Goal: Consume media (video, audio)

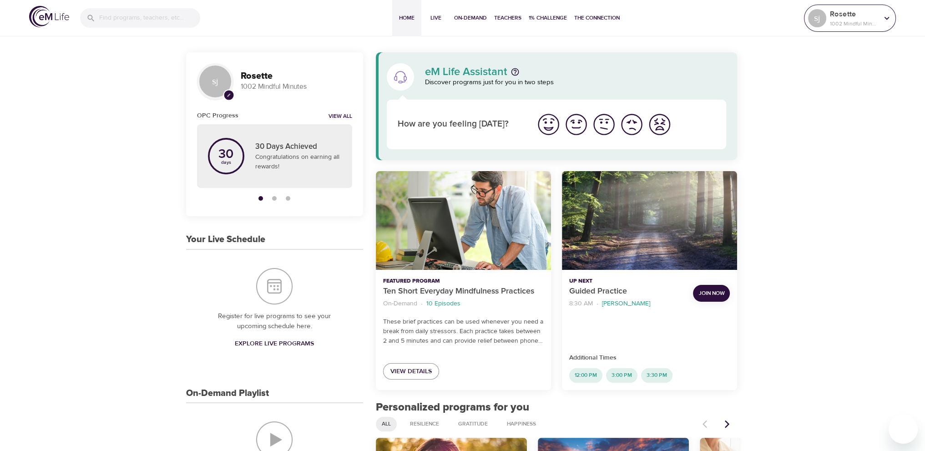
click at [865, 21] on p "1002 Mindful Minutes" at bounding box center [854, 24] width 48 height 8
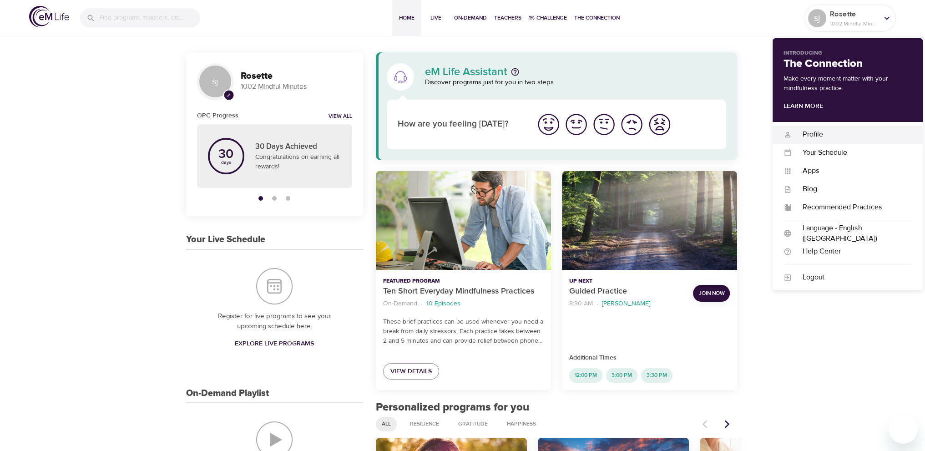
click at [810, 134] on div "Profile" at bounding box center [851, 134] width 120 height 10
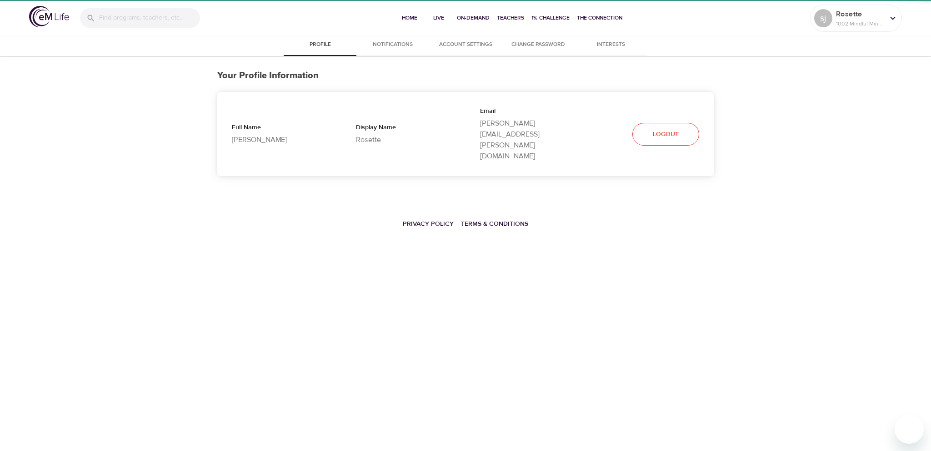
select select "10"
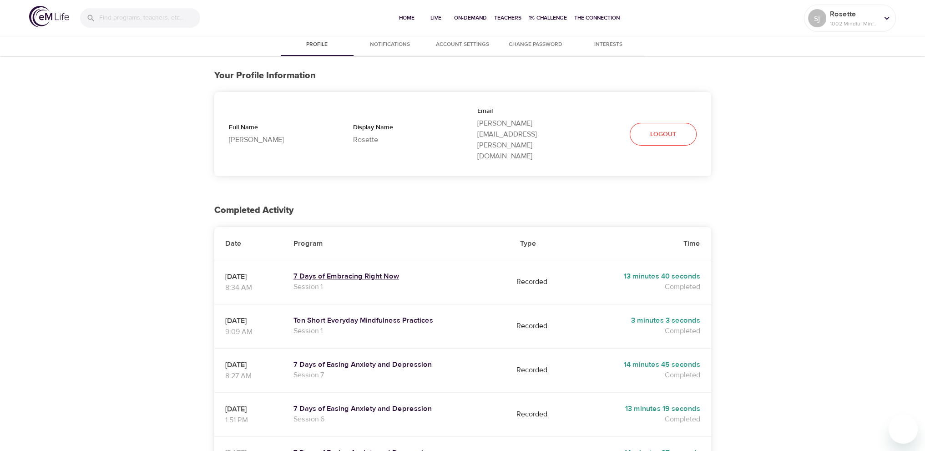
click at [406, 272] on h5 "7 Days of Embracing Right Now" at bounding box center [395, 277] width 205 height 10
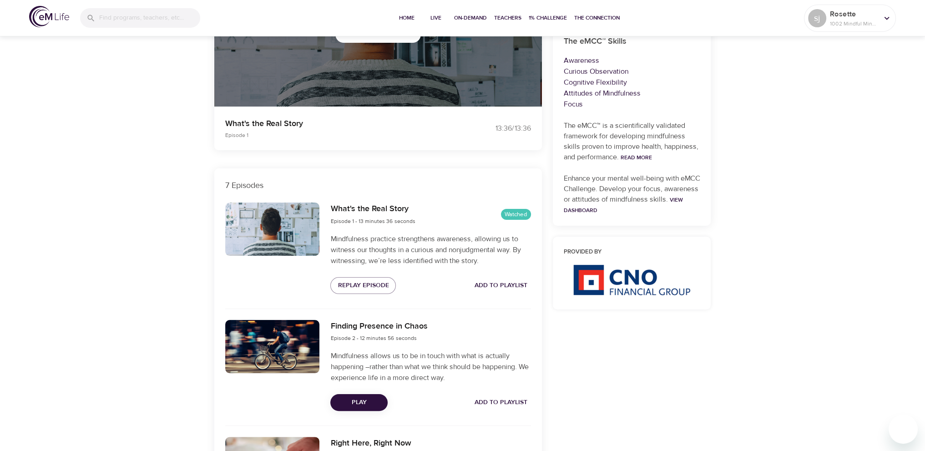
scroll to position [227, 0]
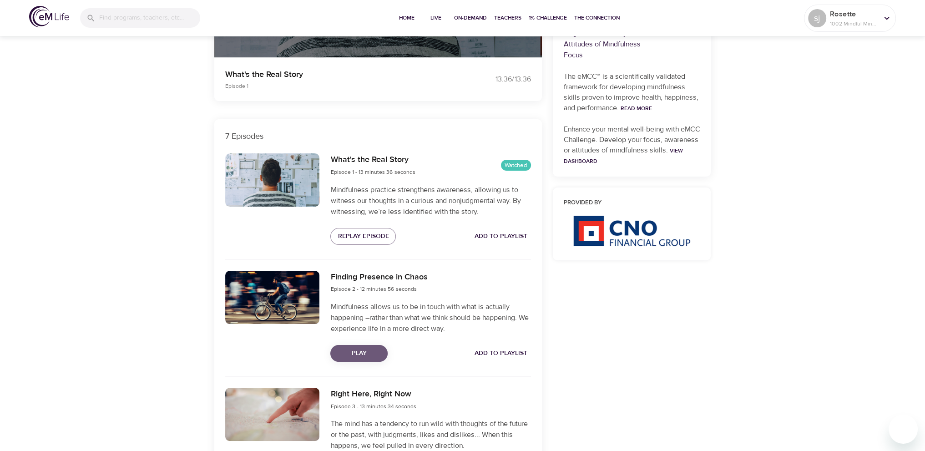
click at [365, 349] on span "Play" at bounding box center [358, 352] width 43 height 11
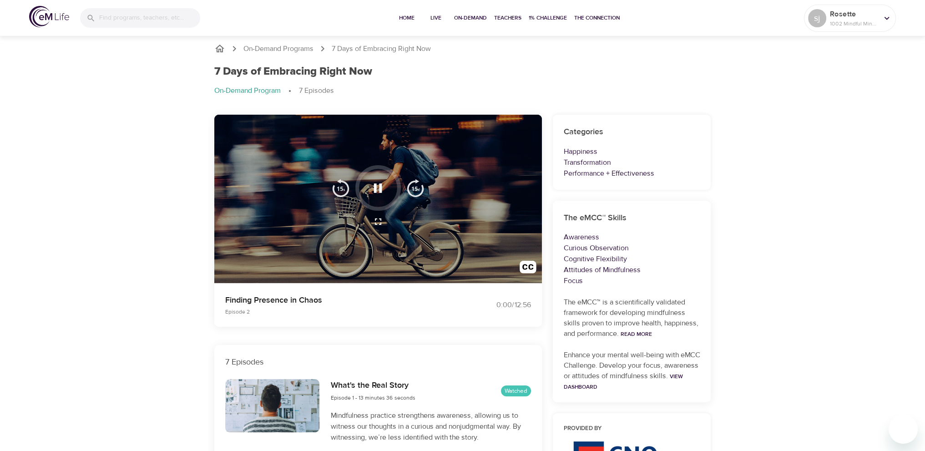
scroll to position [0, 0]
